Goal: Task Accomplishment & Management: Manage account settings

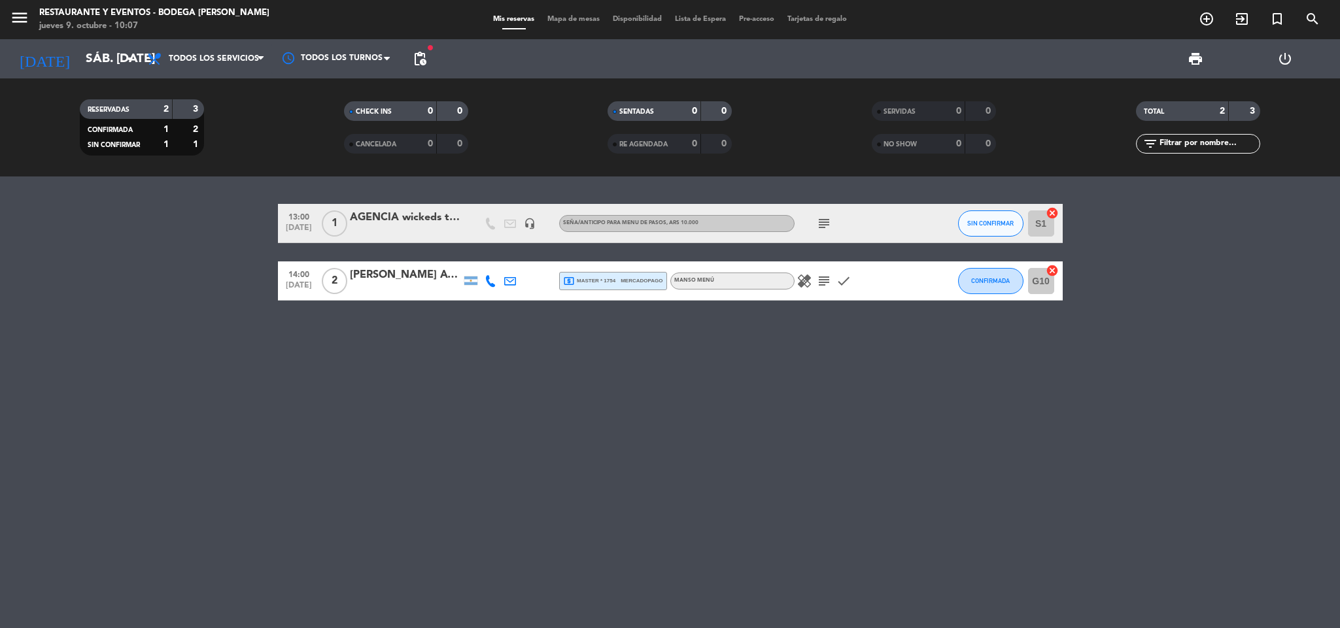
click at [722, 465] on div "13:00 [DATE] 1 AGENCIA wickeds travel | [PERSON_NAME] headset_mic Seña/anticipo…" at bounding box center [670, 403] width 1340 height 452
click at [87, 63] on input "sáb. [DATE]" at bounding box center [158, 58] width 158 height 27
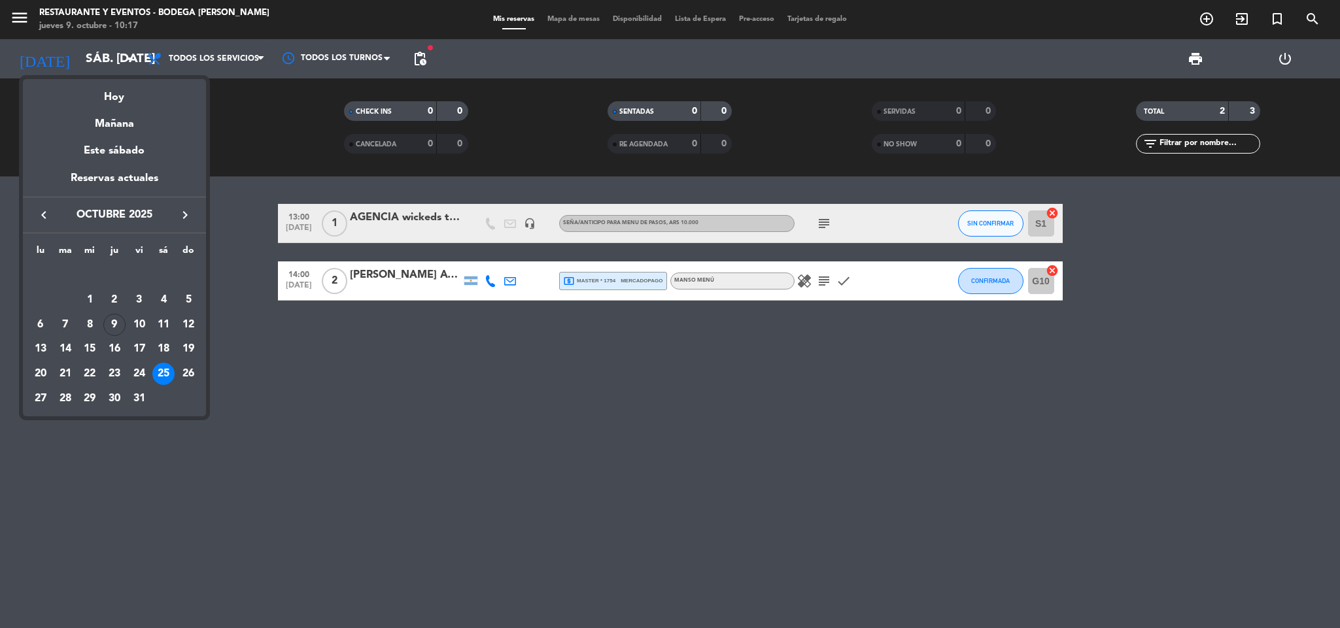
click at [182, 216] on icon "keyboard_arrow_right" at bounding box center [185, 215] width 16 height 16
click at [165, 294] on div "8" at bounding box center [163, 300] width 22 height 22
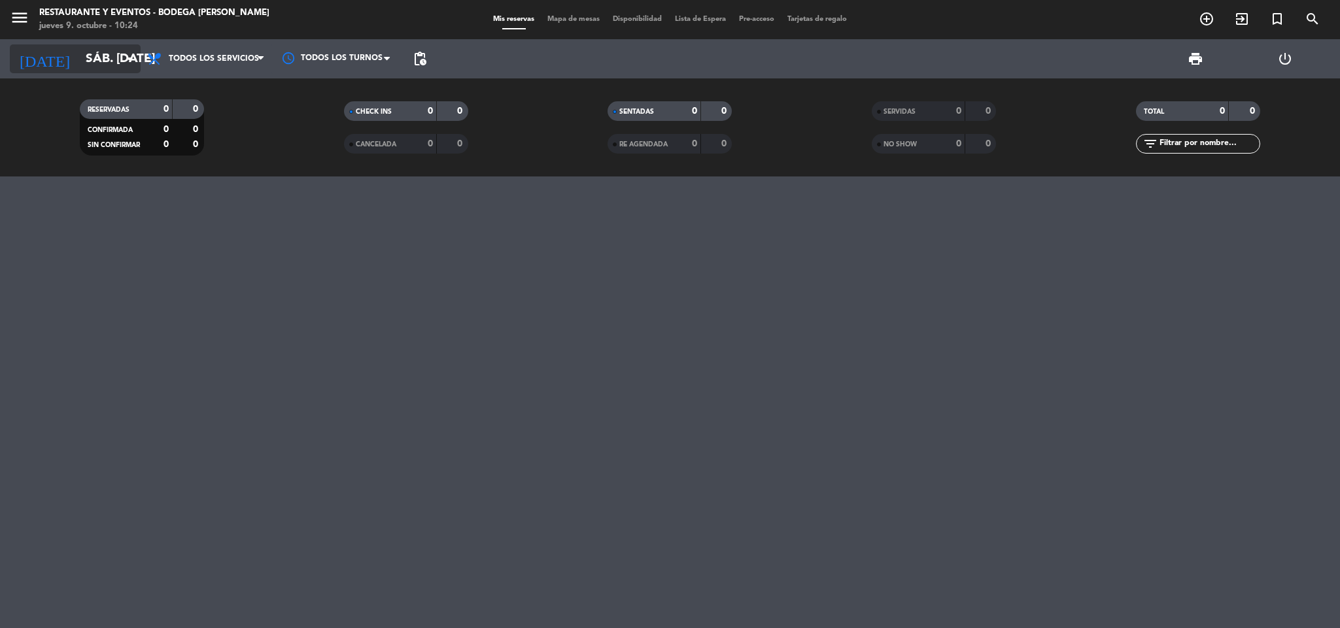
click at [96, 47] on input "sáb. [DATE]" at bounding box center [158, 58] width 158 height 27
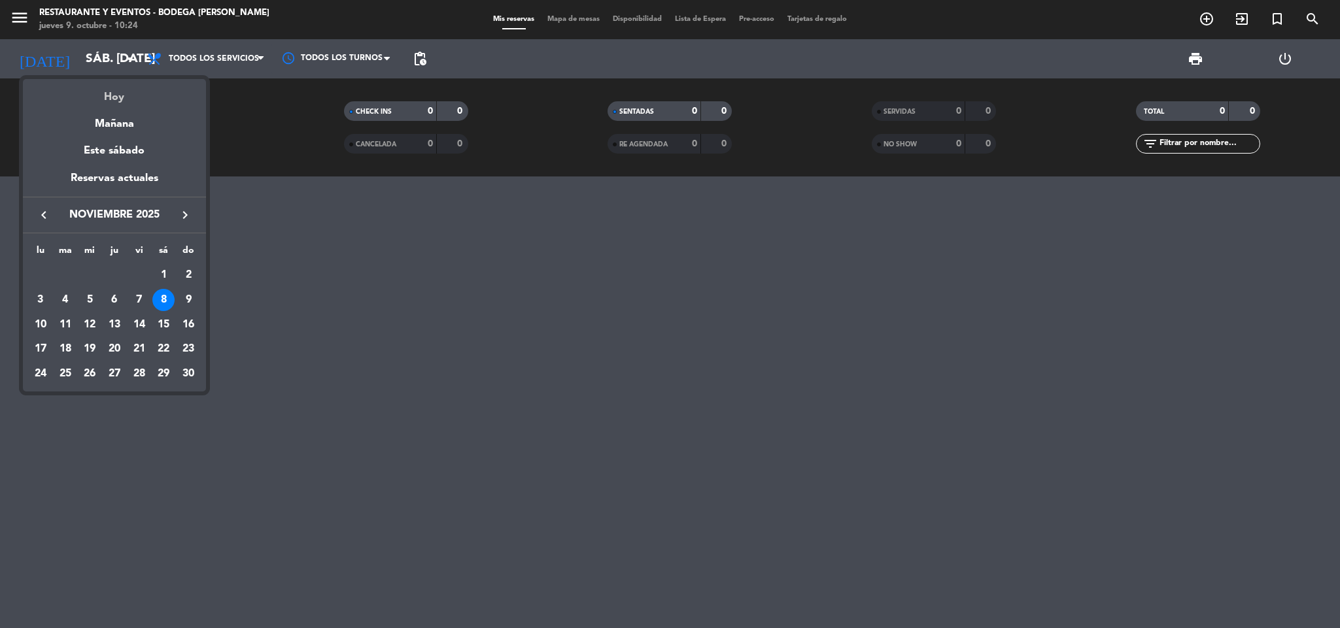
click at [118, 94] on div "Hoy" at bounding box center [114, 92] width 183 height 27
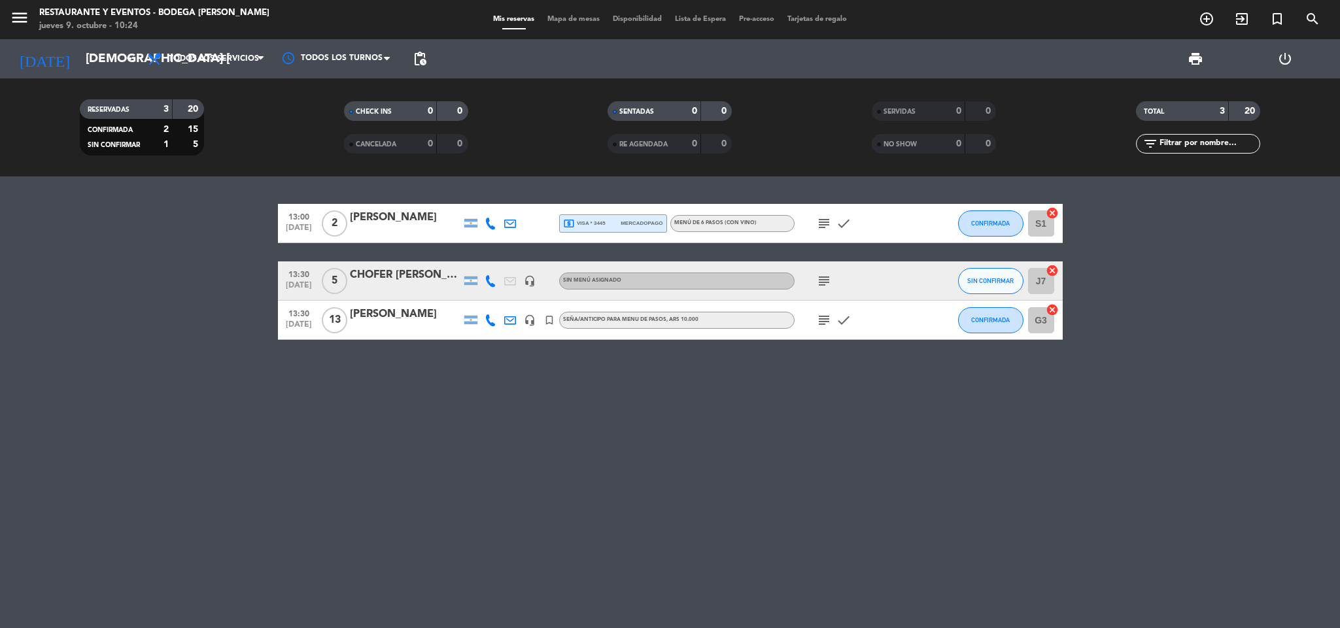
click at [824, 322] on icon "subject" at bounding box center [824, 321] width 16 height 16
click at [99, 65] on input "[DEMOGRAPHIC_DATA] [DATE]" at bounding box center [158, 58] width 158 height 27
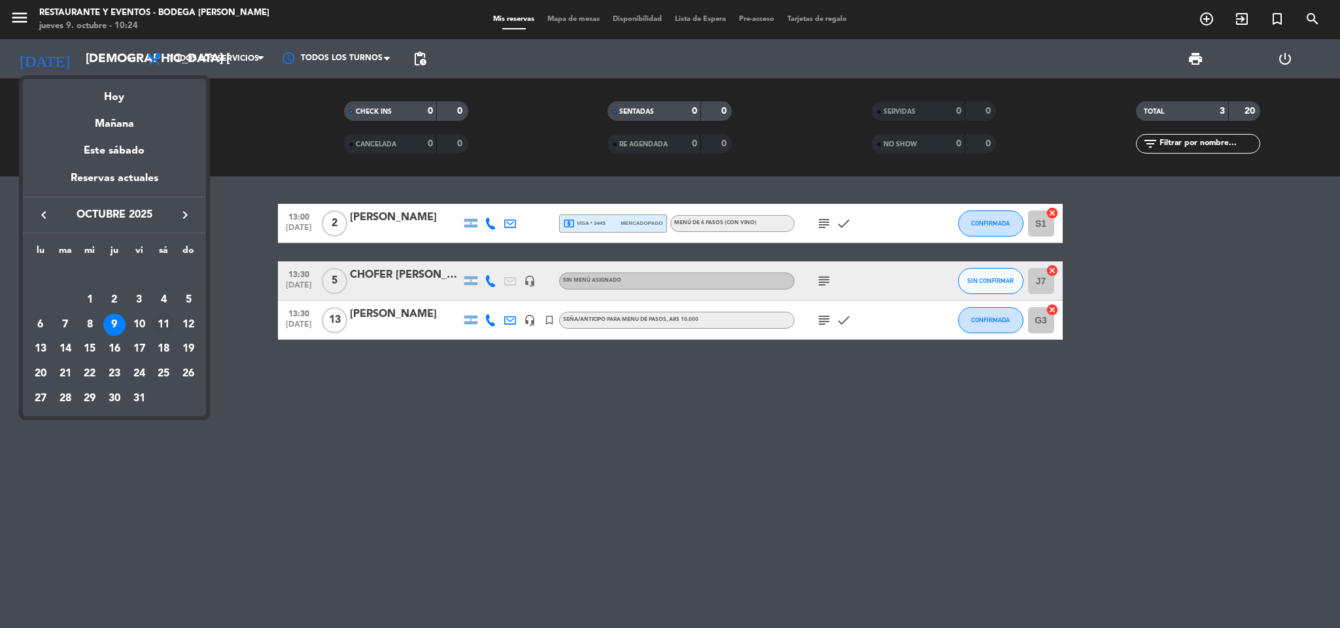
click at [165, 324] on div "11" at bounding box center [163, 325] width 22 height 22
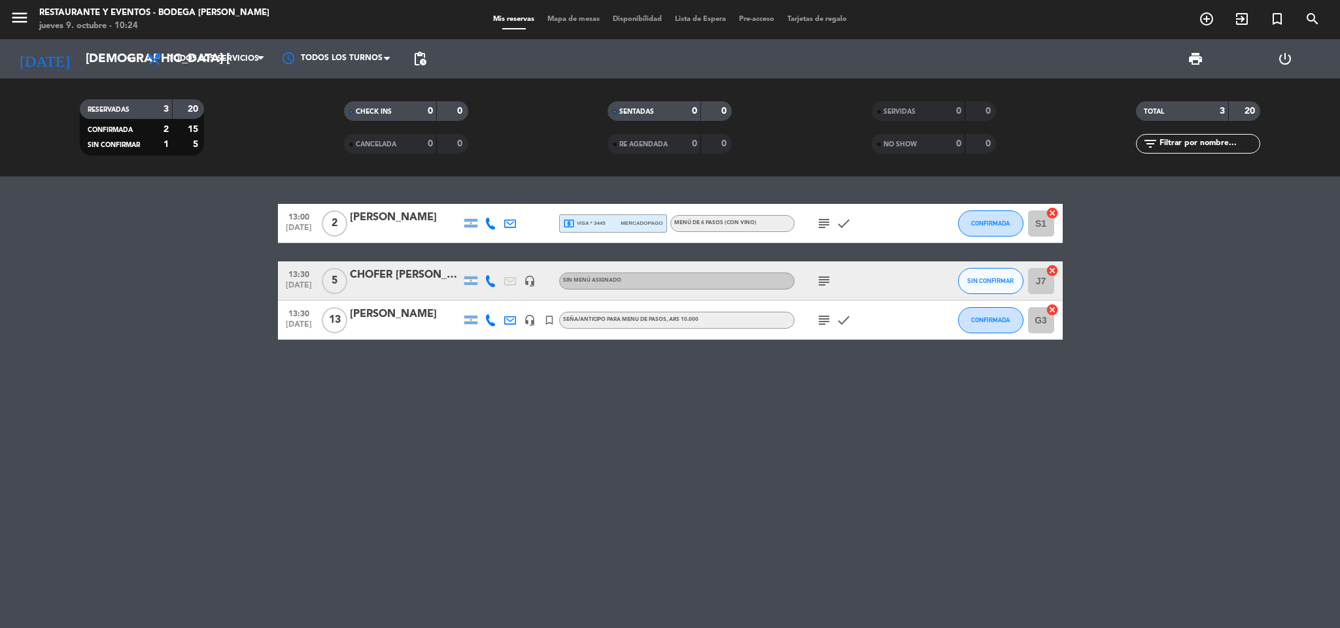
type input "sáb. [DATE]"
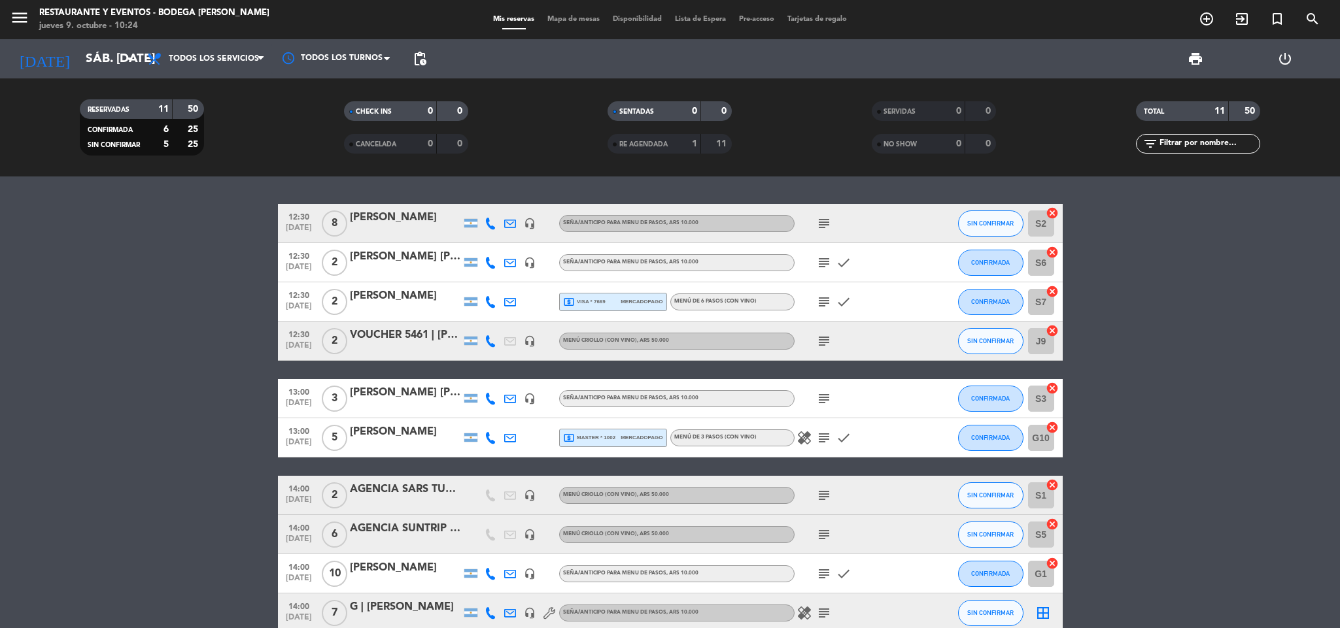
click at [834, 337] on div "subject" at bounding box center [854, 341] width 118 height 39
click at [818, 347] on icon "subject" at bounding box center [824, 342] width 16 height 16
click at [424, 330] on div "VOUCHER 5461 | [PERSON_NAME]" at bounding box center [405, 335] width 111 height 17
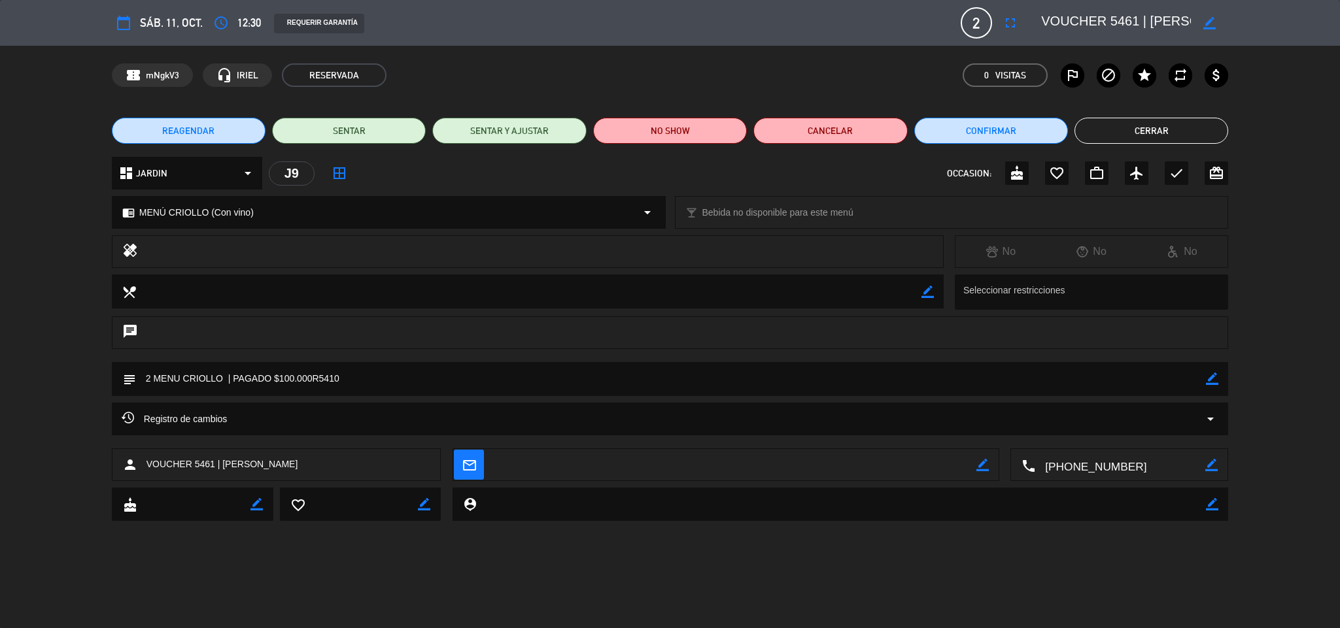
type input "[EMAIL_ADDRESS][DOMAIN_NAME]"
